Goal: Information Seeking & Learning: Learn about a topic

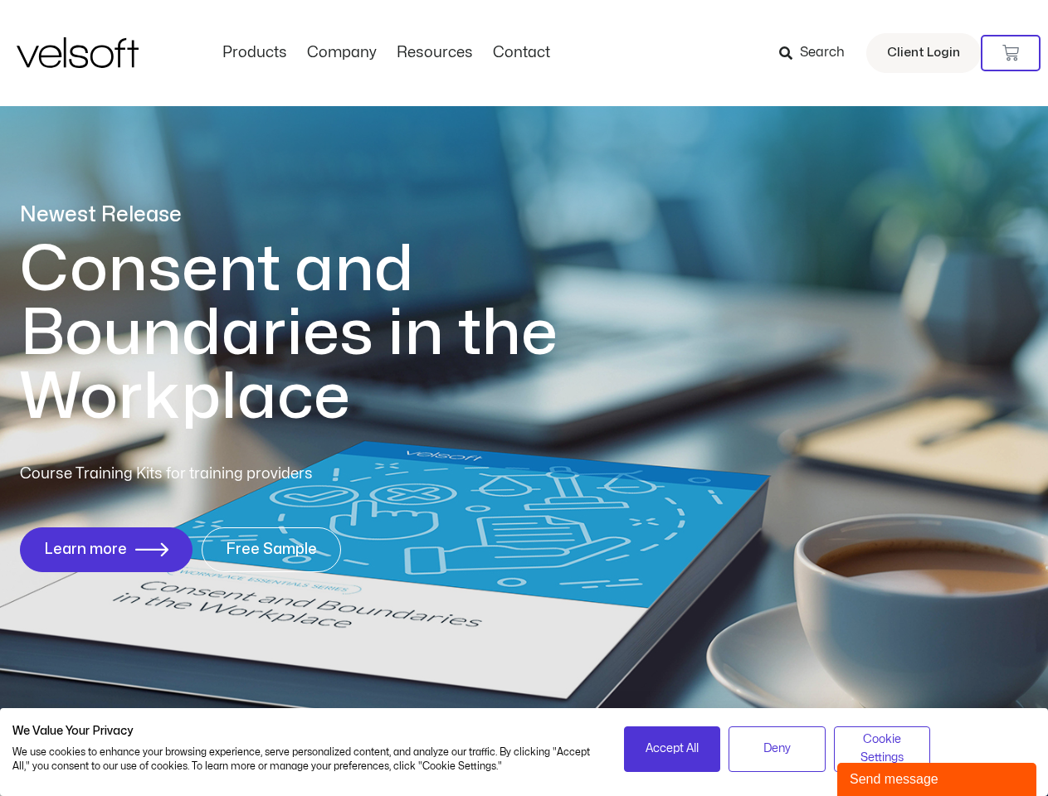
click at [523, 398] on h1 "Consent and Boundaries in the Workplace" at bounding box center [323, 334] width 606 height 192
click at [1010, 53] on icon at bounding box center [1010, 53] width 17 height 17
click at [672, 749] on span "Accept All" at bounding box center [671, 749] width 53 height 18
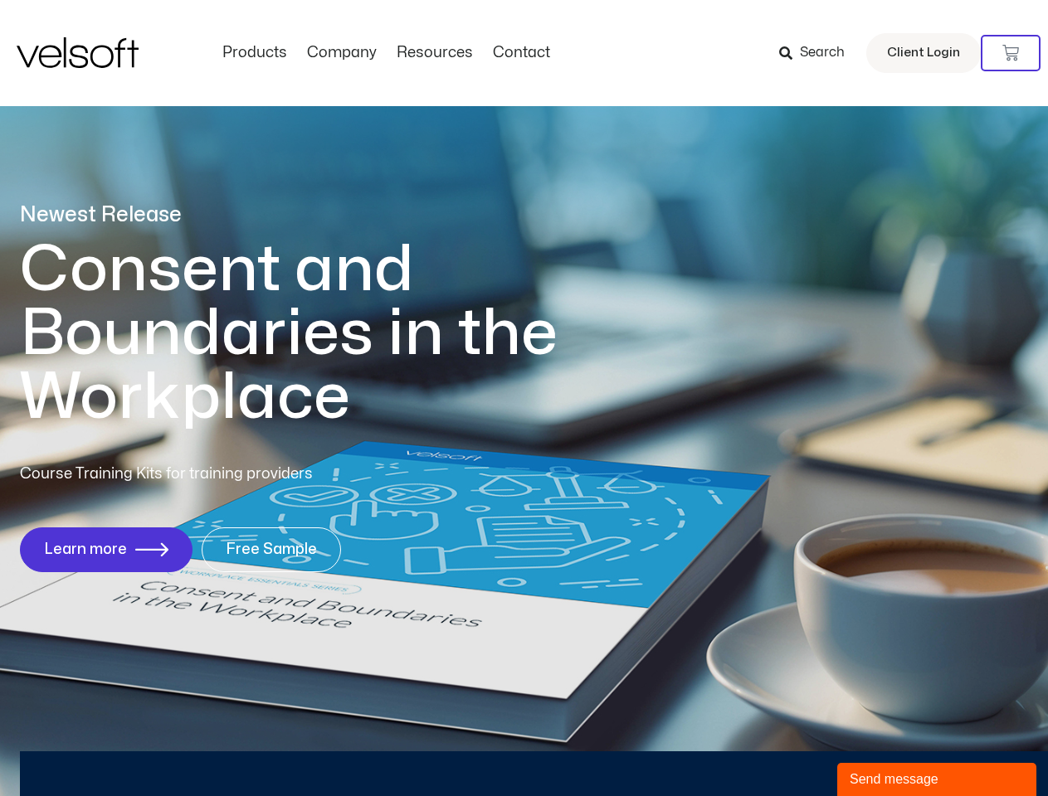
click at [776, 749] on div "Newest Release Consent and Boundaries in the Workplace Course Training Kits for…" at bounding box center [524, 395] width 1048 height 805
click at [882, 749] on div "Newest Release Consent and Boundaries in the Workplace Course Training Kits for…" at bounding box center [524, 395] width 1048 height 805
click at [937, 780] on div "Send message" at bounding box center [936, 780] width 174 height 20
